Goal: Transaction & Acquisition: Book appointment/travel/reservation

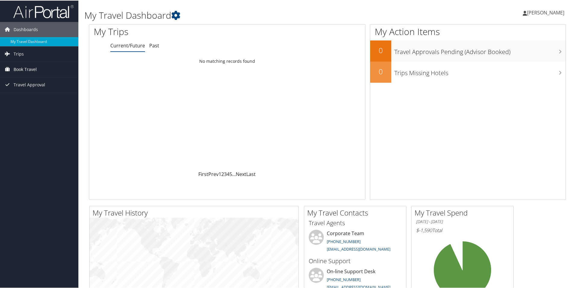
click at [22, 68] on span "Book Travel" at bounding box center [25, 68] width 23 height 15
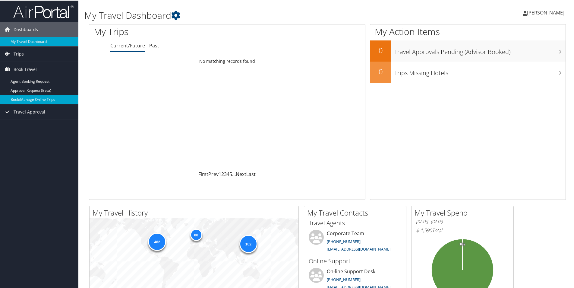
click at [37, 101] on link "Book/Manage Online Trips" at bounding box center [39, 98] width 78 height 9
